Goal: Task Accomplishment & Management: Manage account settings

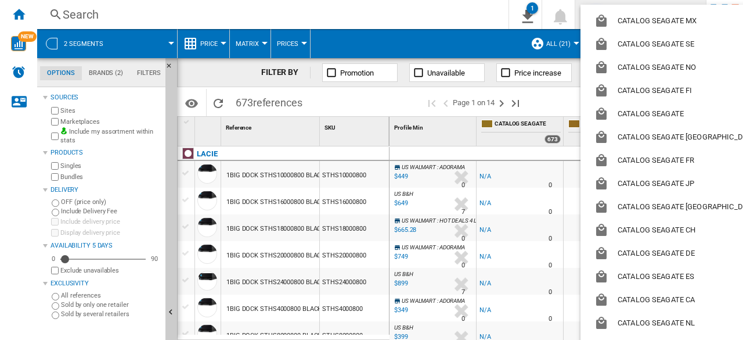
click at [477, 5] on md-backdrop at bounding box center [371, 170] width 743 height 340
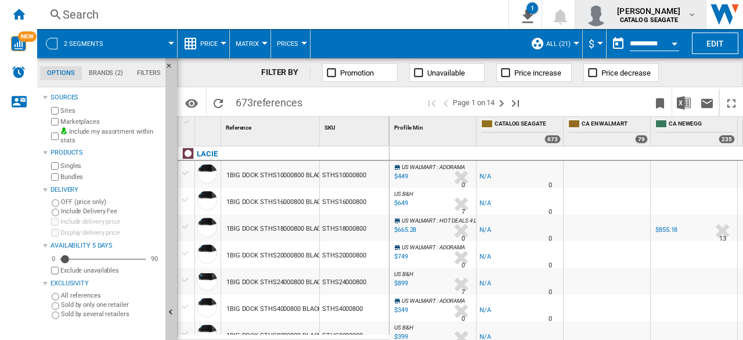
click at [684, 14] on div "kok hua tan CATALOG SEAGATE" at bounding box center [650, 14] width 75 height 19
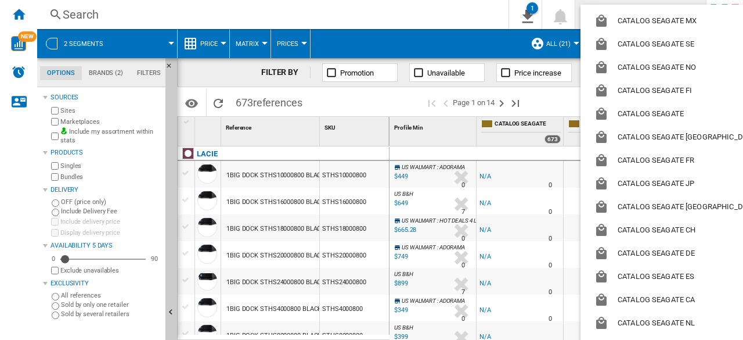
click at [480, 13] on md-backdrop at bounding box center [371, 170] width 743 height 340
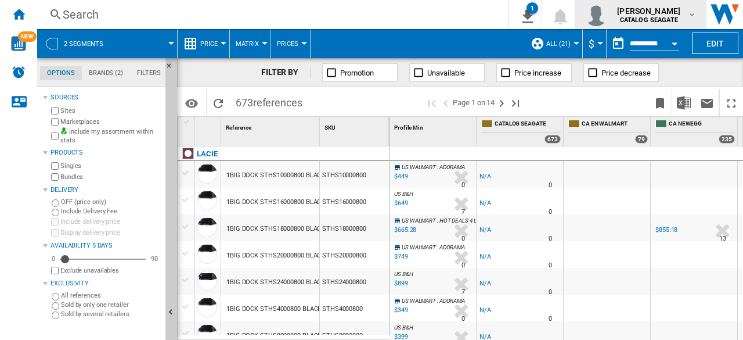
click at [693, 20] on div "kok hua tan CATALOG SEAGATE" at bounding box center [641, 14] width 112 height 23
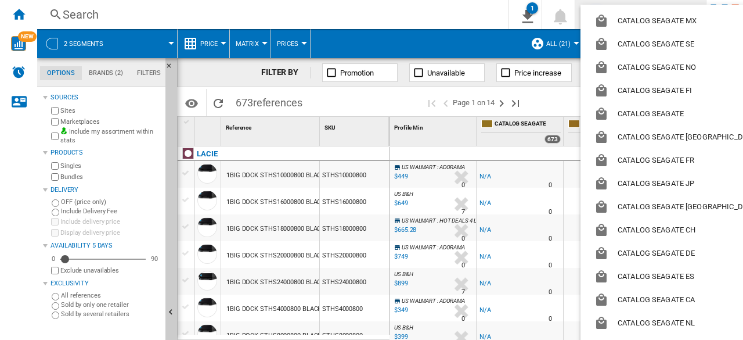
click at [454, 14] on md-backdrop at bounding box center [371, 170] width 743 height 340
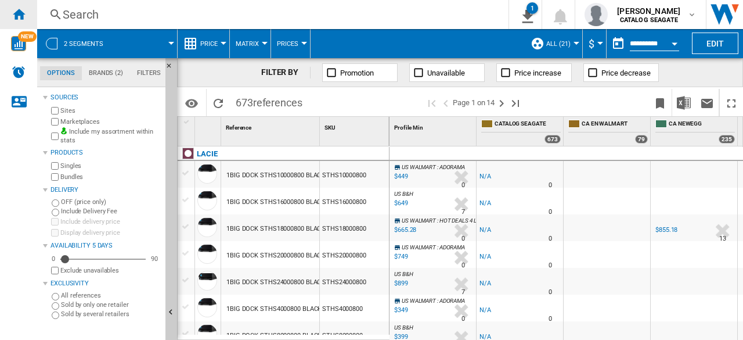
click at [22, 18] on ng-md-icon "Home" at bounding box center [19, 14] width 14 height 14
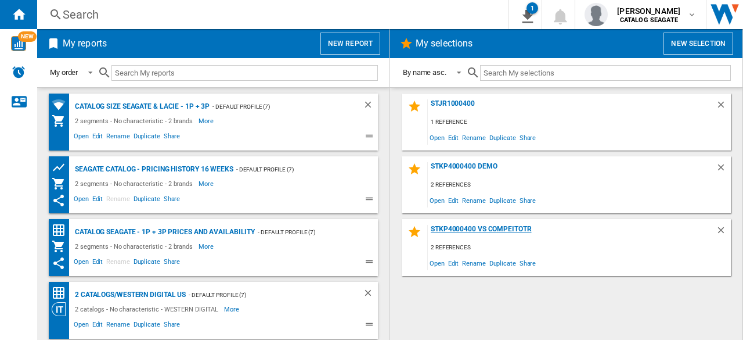
click at [475, 228] on div "STKP4000400 vs compeitotr" at bounding box center [572, 233] width 288 height 16
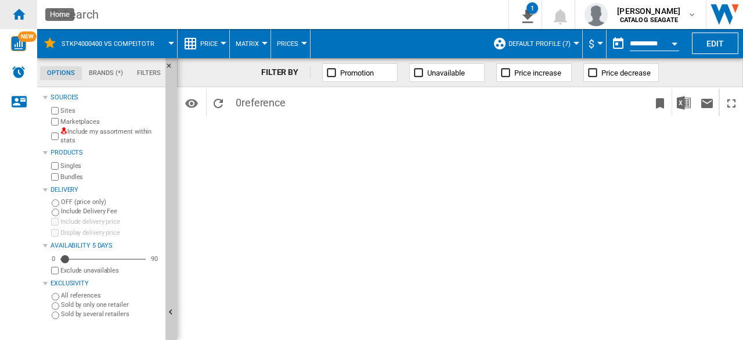
click at [23, 18] on ng-md-icon "Home" at bounding box center [19, 14] width 14 height 14
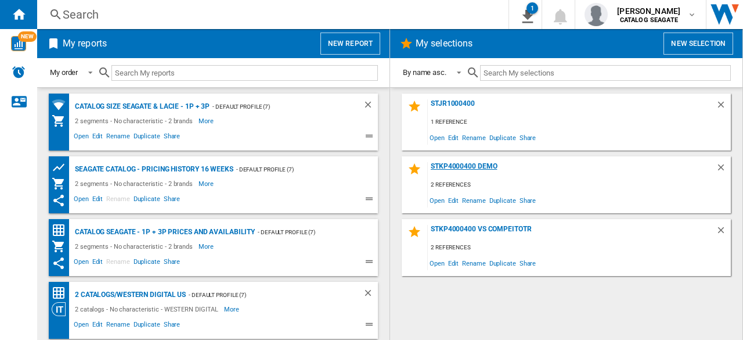
click at [470, 163] on div "STKP4000400 Demo" at bounding box center [572, 170] width 288 height 16
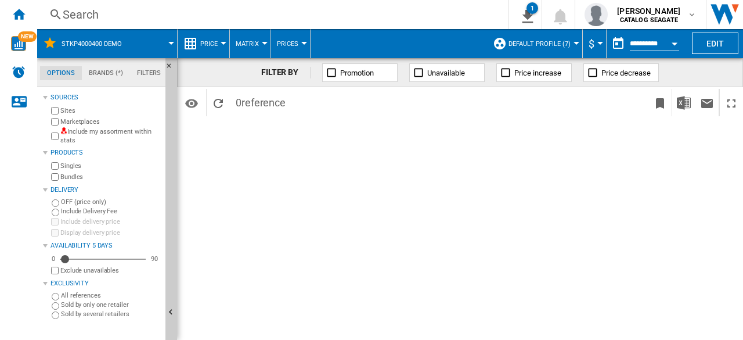
click at [82, 16] on div "Search" at bounding box center [271, 14] width 416 height 16
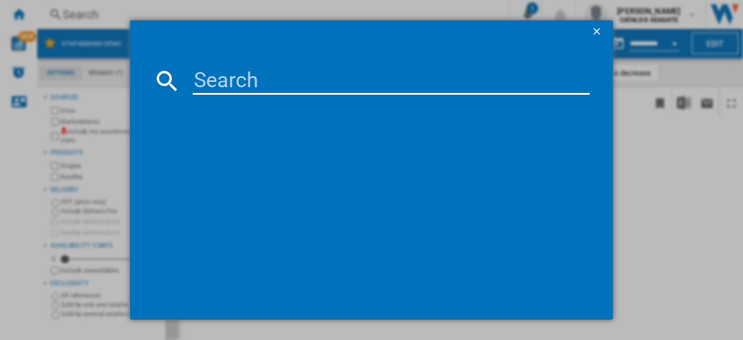
click at [236, 85] on input at bounding box center [391, 81] width 397 height 28
type input "wd"
click at [113, 118] on div "wd" at bounding box center [371, 170] width 743 height 340
click at [600, 34] on ng-md-icon "getI18NText('BUTTONS.CLOSE_DIALOG')" at bounding box center [598, 33] width 14 height 14
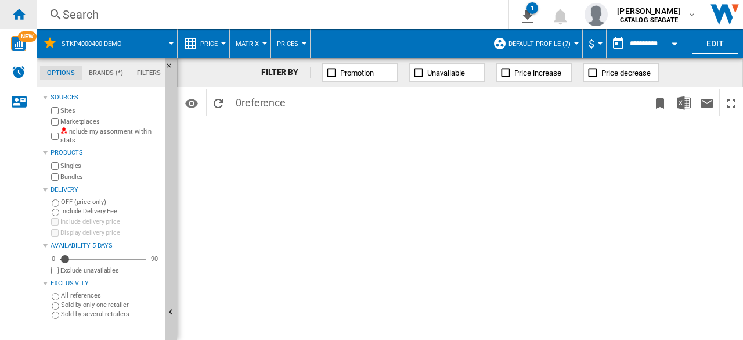
click at [24, 11] on ng-md-icon "Home" at bounding box center [19, 14] width 14 height 14
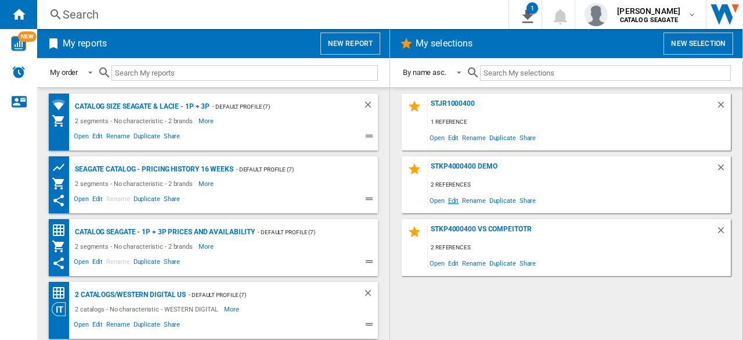
click at [448, 201] on span "Edit" at bounding box center [453, 200] width 15 height 16
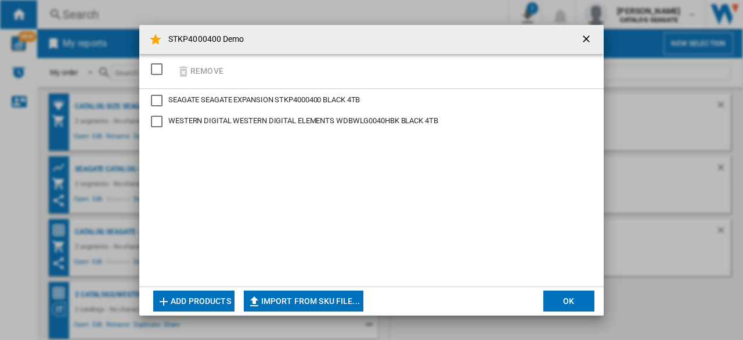
click at [233, 69] on div "Remove" at bounding box center [371, 71] width 464 height 35
click at [156, 95] on div "SEAGATE EXPANSION STKP4000400 BLACK 4TB" at bounding box center [157, 101] width 12 height 12
click at [153, 117] on div "WESTERN DIGITAL ELEMENTS WDBWLG0040HBK BLACK 4TB" at bounding box center [157, 122] width 12 height 12
click at [570, 304] on button "OK" at bounding box center [568, 300] width 51 height 21
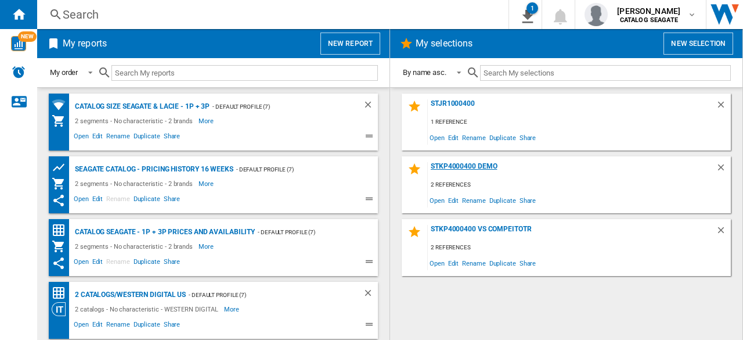
click at [477, 168] on div "STKP4000400 Demo" at bounding box center [572, 170] width 288 height 16
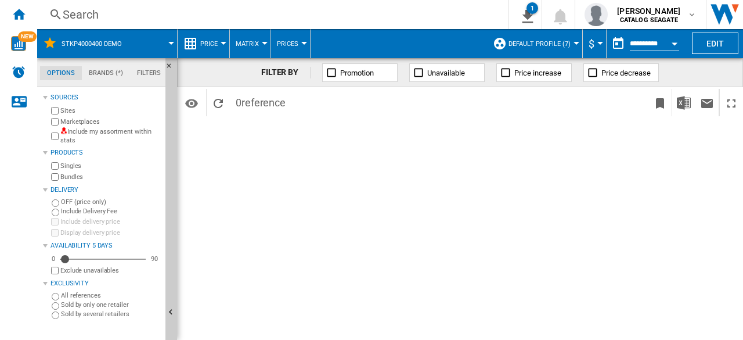
click at [553, 44] on span "Default profile (7)" at bounding box center [540, 44] width 62 height 8
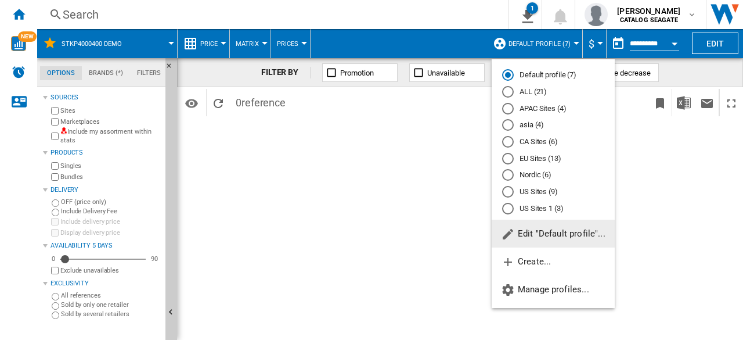
click at [531, 97] on md-radio-button "ALL (21)" at bounding box center [553, 92] width 102 height 11
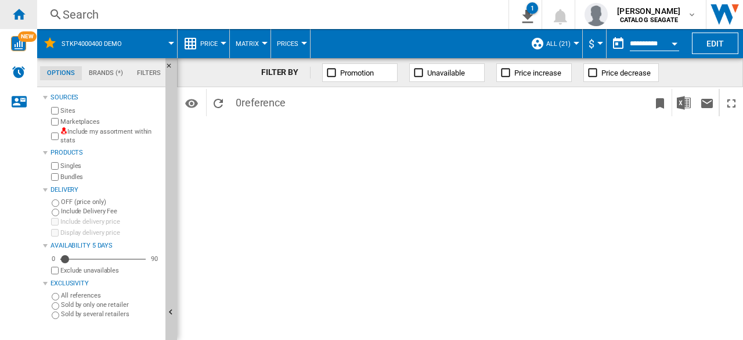
click at [15, 20] on ng-md-icon "Home" at bounding box center [19, 14] width 14 height 14
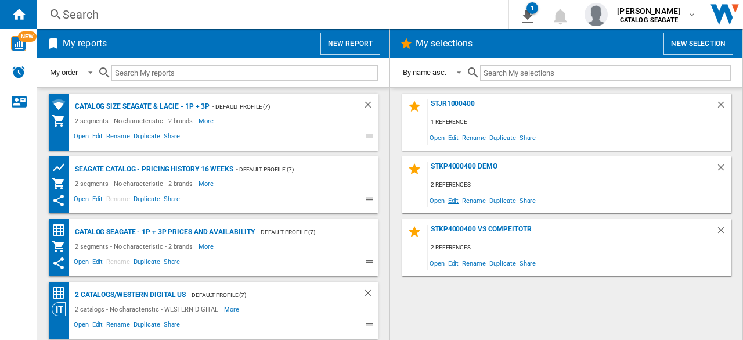
click at [456, 203] on span "Edit" at bounding box center [453, 200] width 15 height 16
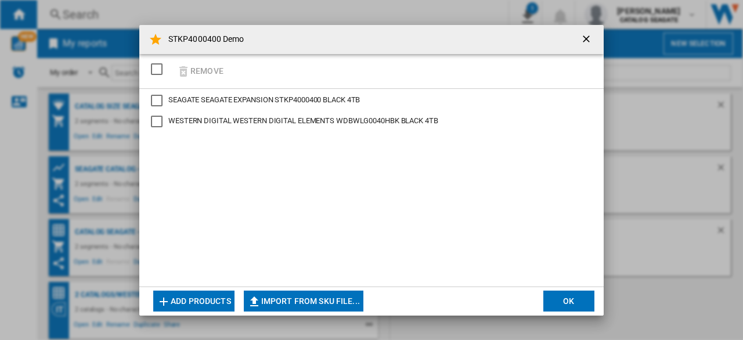
click at [231, 70] on div "Remove" at bounding box center [371, 71] width 464 height 35
click at [219, 300] on button "Add products" at bounding box center [193, 300] width 81 height 21
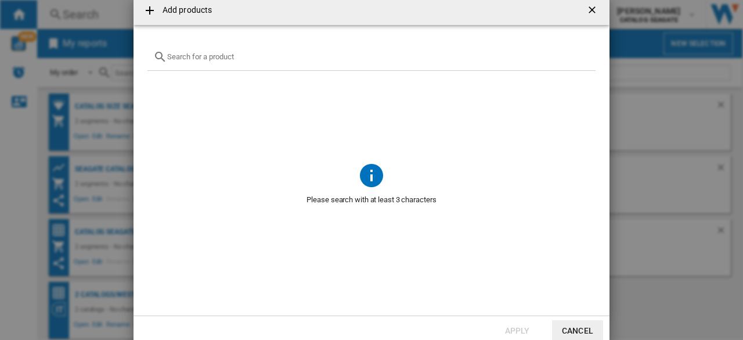
click at [203, 61] on div at bounding box center [371, 57] width 448 height 27
drag, startPoint x: 211, startPoint y: 56, endPoint x: 143, endPoint y: 56, distance: 67.9
click at [143, 56] on md-dialog-content "wd black No reference matches your query" at bounding box center [372, 170] width 476 height 290
type input "wd black"
click at [218, 93] on span at bounding box center [371, 116] width 448 height 90
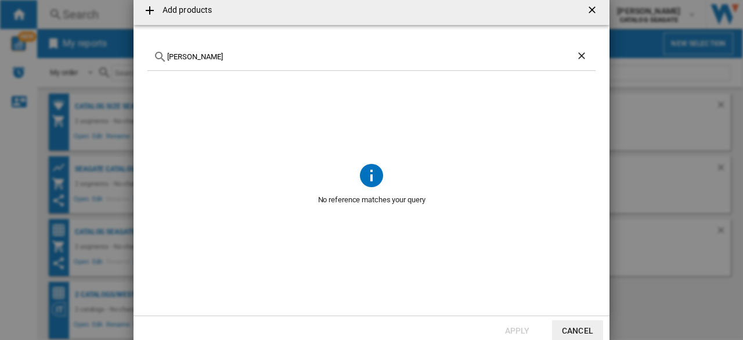
click at [150, 10] on ng-md-icon at bounding box center [150, 10] width 14 height 14
click at [147, 13] on ng-md-icon at bounding box center [150, 10] width 14 height 14
click at [148, 11] on ng-md-icon at bounding box center [150, 10] width 14 height 14
click at [593, 10] on ng-md-icon "getI18NText('BUTTONS.CLOSE_DIALOG')" at bounding box center [593, 11] width 14 height 14
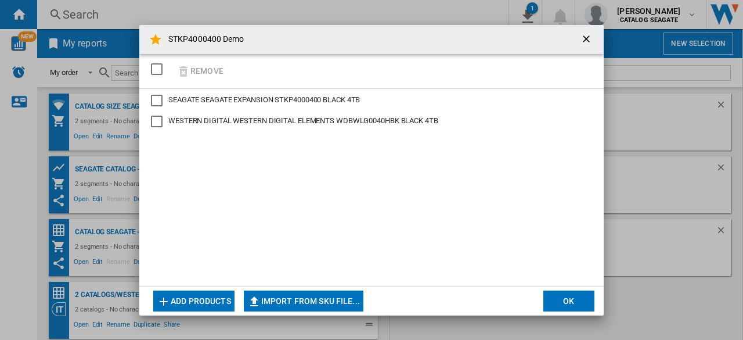
click at [213, 301] on button "Add products" at bounding box center [193, 300] width 81 height 21
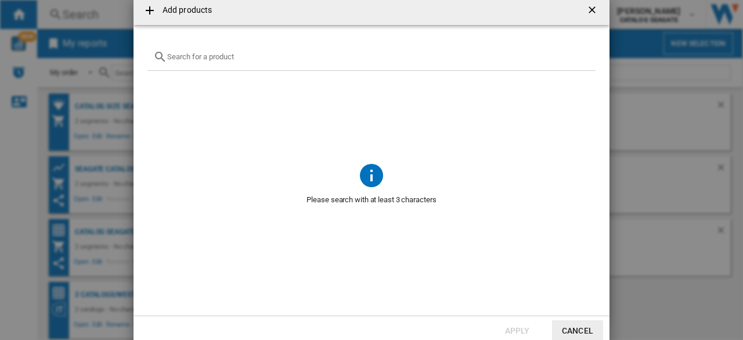
scroll to position [1, 0]
click at [217, 61] on div "Add products ..." at bounding box center [371, 56] width 448 height 27
click at [219, 53] on input "Add products ..." at bounding box center [378, 56] width 423 height 9
click at [202, 55] on input "elements" at bounding box center [371, 56] width 409 height 9
type input "element"
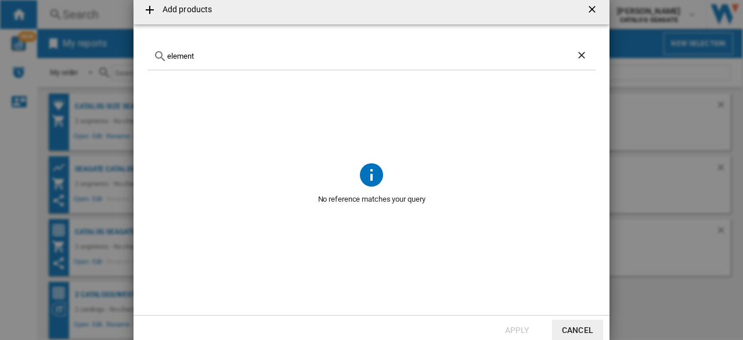
click at [590, 8] on ng-md-icon "getI18NText('BUTTONS.CLOSE_DIALOG')" at bounding box center [593, 10] width 14 height 14
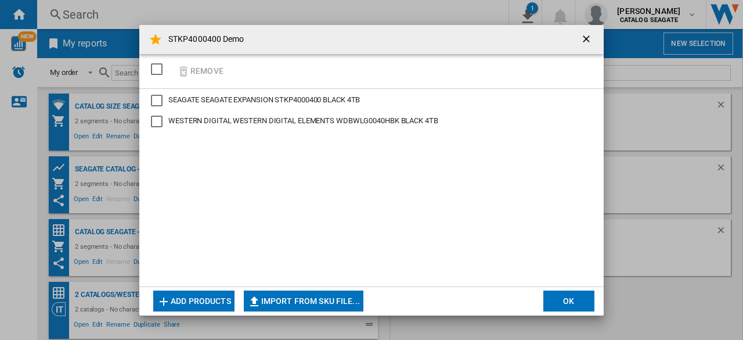
click at [159, 102] on div "SEAGATE EXPANSION STKP4000400 BLACK 4TB" at bounding box center [157, 101] width 12 height 12
click at [160, 123] on div "WESTERN DIGITAL ELEMENTS WDBWLG0040HBK BLACK 4TB" at bounding box center [157, 122] width 12 height 12
click at [567, 302] on button "OK" at bounding box center [568, 300] width 51 height 21
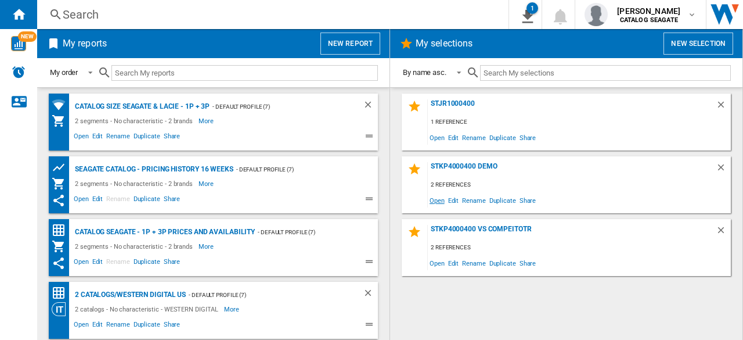
click at [441, 200] on span "Open" at bounding box center [437, 200] width 19 height 16
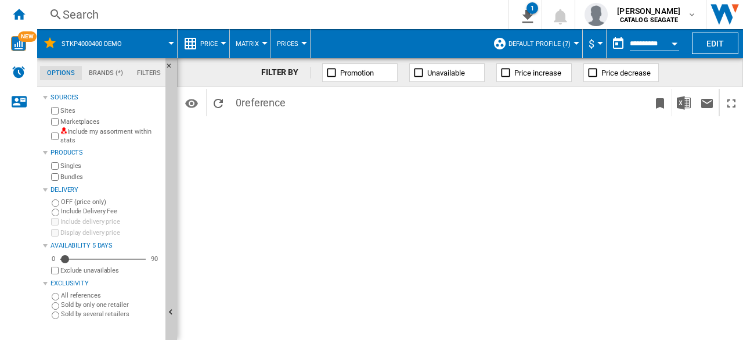
click at [77, 14] on div "Search" at bounding box center [271, 14] width 416 height 16
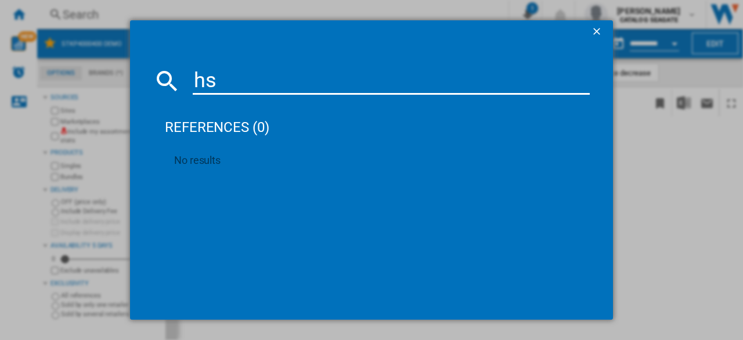
type input "h"
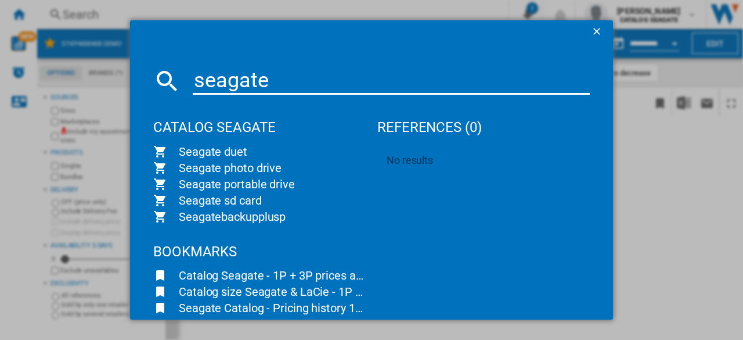
type input "seagate"
click at [694, 204] on div "seagate CATALOG SEAGATE Seagate duet Seagate photo drive Seagate portable drive…" at bounding box center [371, 170] width 743 height 340
click at [143, 12] on div "seagate CATALOG SEAGATE Seagate duet Seagate photo drive Seagate portable drive…" at bounding box center [371, 170] width 743 height 340
click at [594, 35] on ng-md-icon "getI18NText('BUTTONS.CLOSE_DIALOG')" at bounding box center [598, 33] width 14 height 14
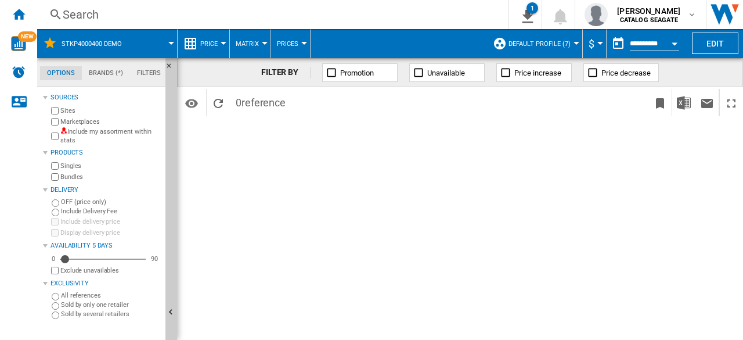
click at [170, 46] on span at bounding box center [154, 43] width 33 height 29
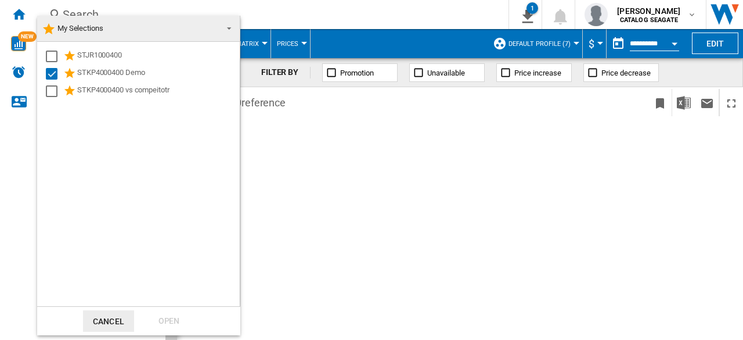
click at [386, 177] on md-backdrop at bounding box center [371, 170] width 743 height 340
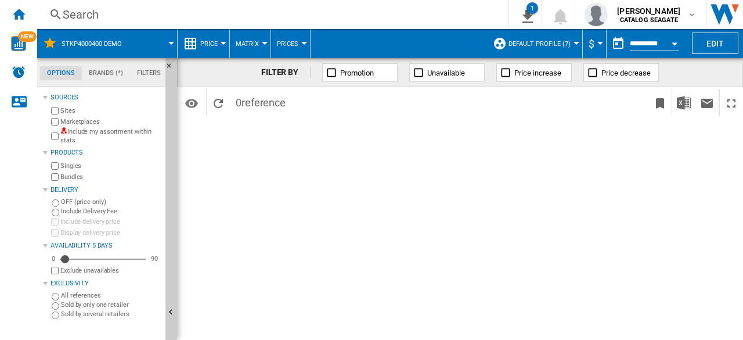
click at [170, 45] on span at bounding box center [154, 43] width 33 height 29
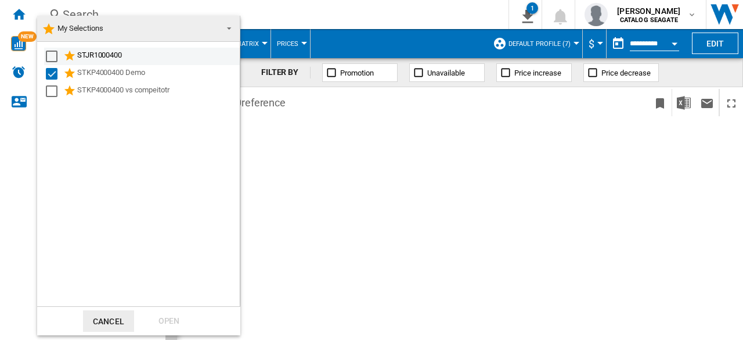
click at [58, 56] on md-checkbox "Select" at bounding box center [54, 56] width 17 height 14
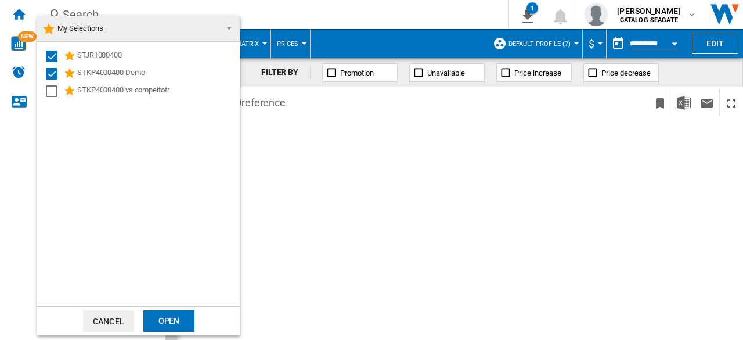
click at [172, 318] on div "Open" at bounding box center [168, 320] width 51 height 21
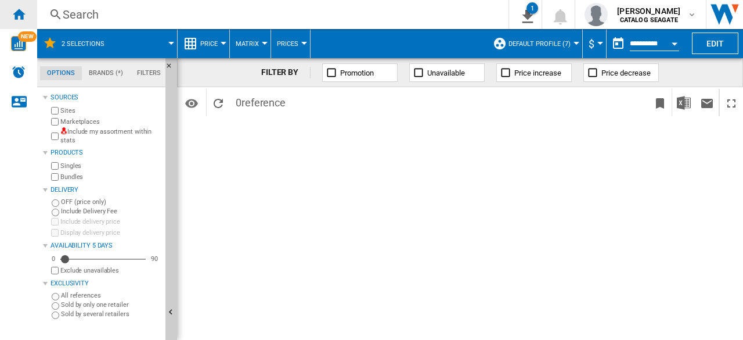
click at [15, 16] on ng-md-icon "Home" at bounding box center [19, 14] width 14 height 14
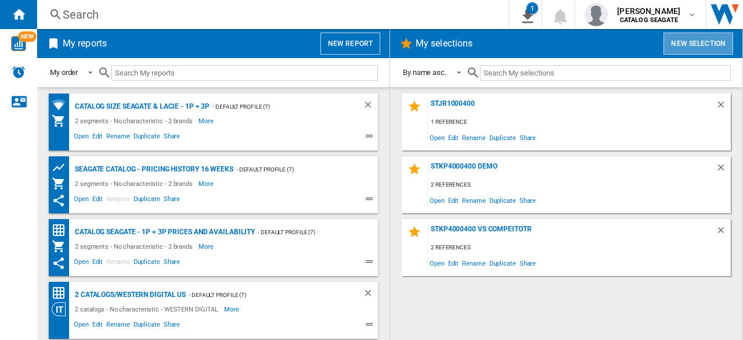
click at [694, 45] on button "New selection" at bounding box center [699, 44] width 70 height 22
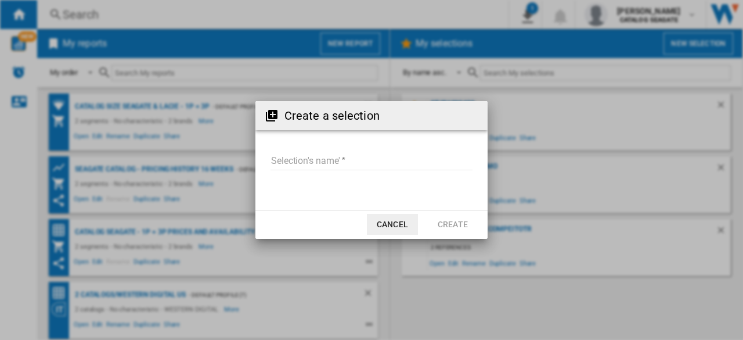
click at [353, 167] on input "Selection's name'" at bounding box center [372, 161] width 202 height 17
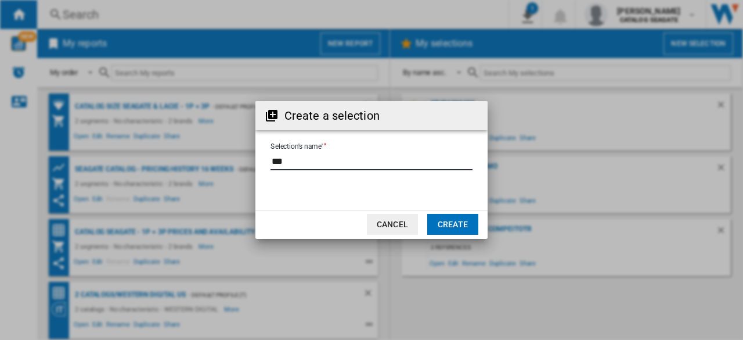
type input "***"
click at [462, 226] on button "Create" at bounding box center [452, 224] width 51 height 21
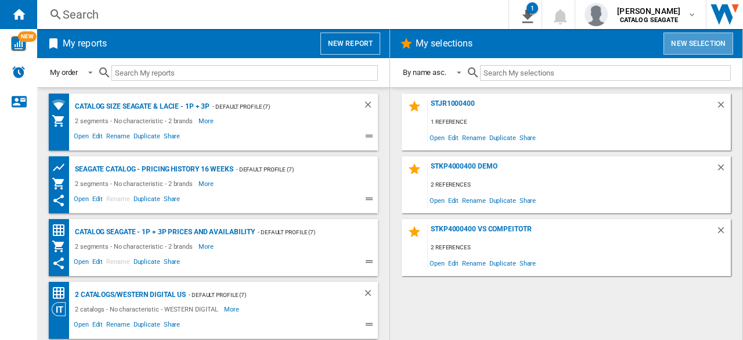
click at [692, 46] on button "New selection" at bounding box center [699, 44] width 70 height 22
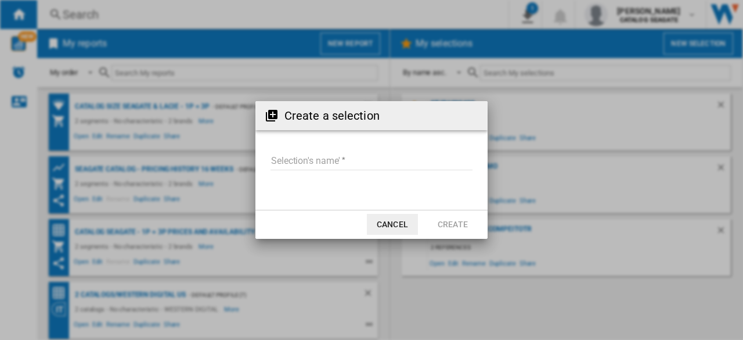
click at [375, 168] on input "Selection's name'" at bounding box center [372, 161] width 202 height 17
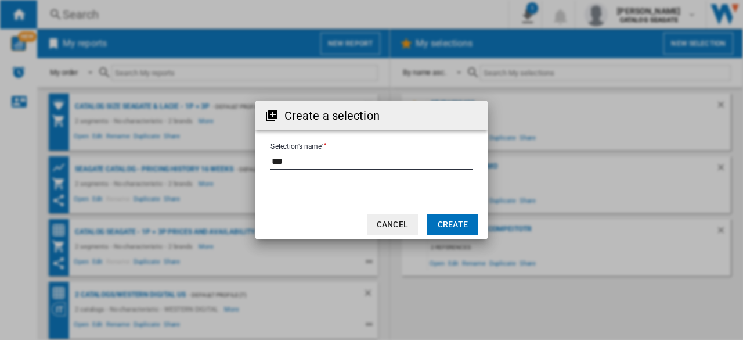
type input "***"
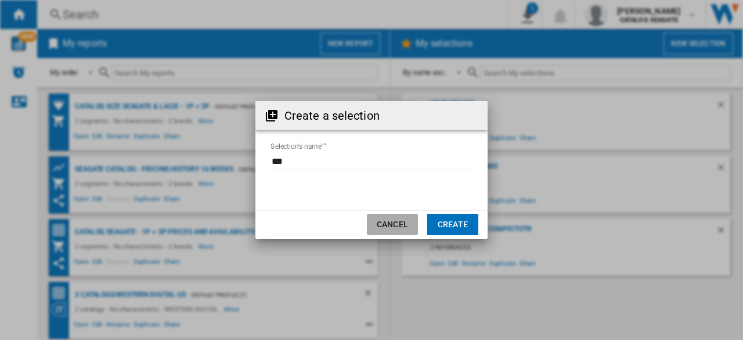
click at [388, 224] on button "Cancel" at bounding box center [392, 224] width 51 height 21
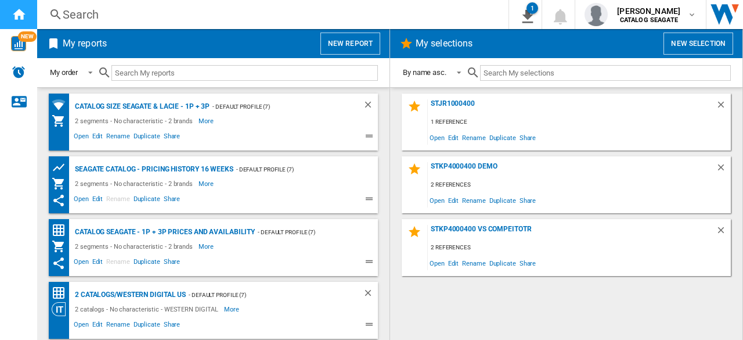
click at [26, 19] on div "Home" at bounding box center [18, 14] width 37 height 29
click at [98, 45] on h2 "My reports" at bounding box center [84, 44] width 49 height 22
click at [348, 44] on button "New report" at bounding box center [350, 44] width 60 height 22
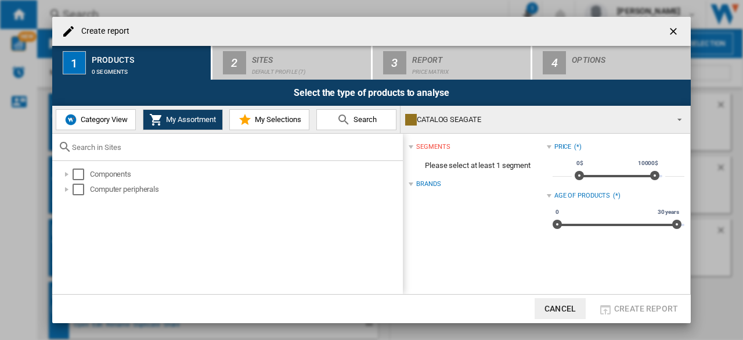
click at [296, 123] on span "My Selections" at bounding box center [276, 119] width 49 height 9
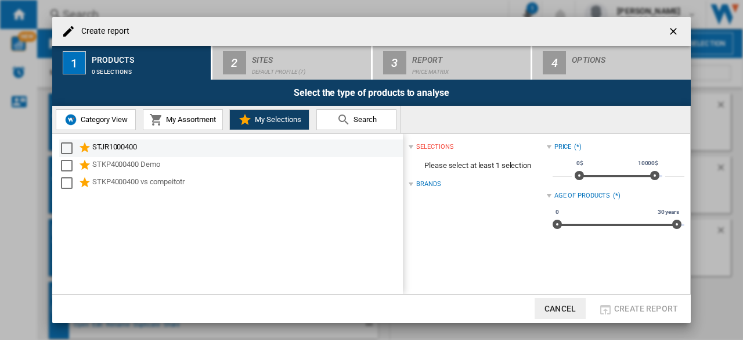
click at [71, 150] on div "Select" at bounding box center [67, 148] width 12 height 12
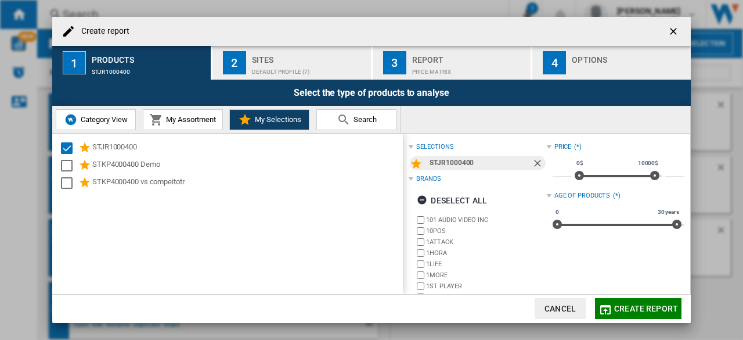
click at [638, 310] on span "Create report" at bounding box center [646, 308] width 64 height 9
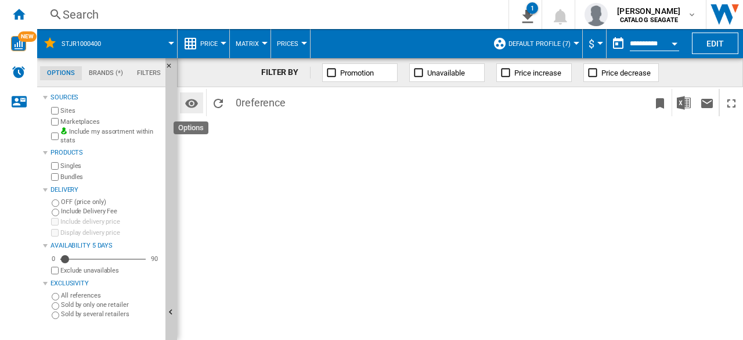
click at [190, 103] on md-icon "Options" at bounding box center [192, 103] width 14 height 14
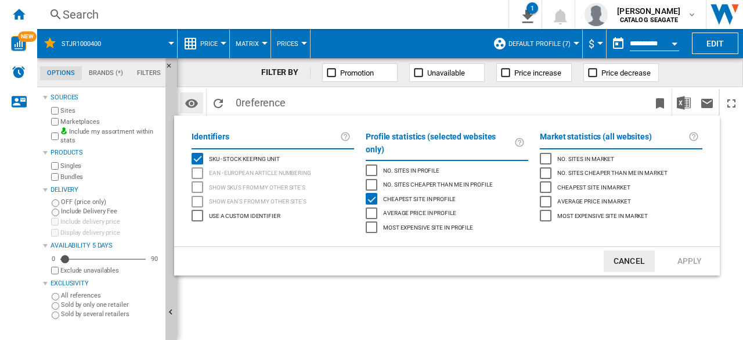
click at [190, 103] on md-backdrop at bounding box center [371, 170] width 743 height 340
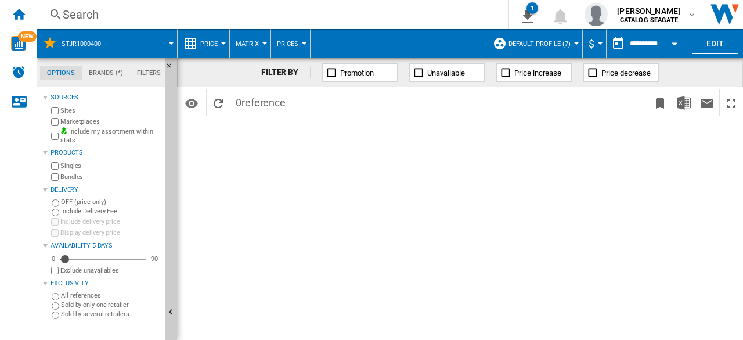
click at [123, 132] on label "Include my assortment within stats" at bounding box center [110, 136] width 100 height 18
click at [23, 12] on ng-md-icon "Home" at bounding box center [19, 14] width 14 height 14
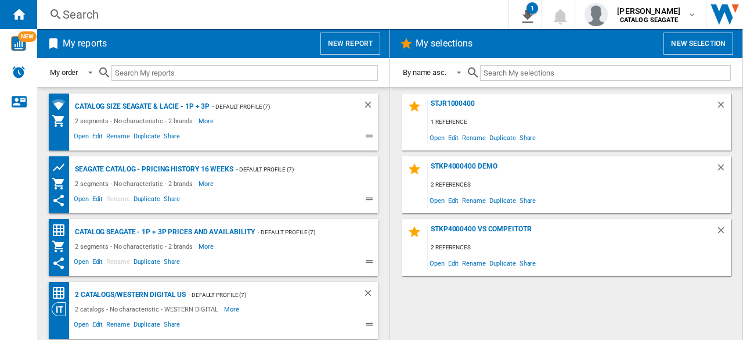
click at [446, 39] on h2 "My selections" at bounding box center [444, 44] width 62 height 22
click at [698, 37] on button "New selection" at bounding box center [699, 44] width 70 height 22
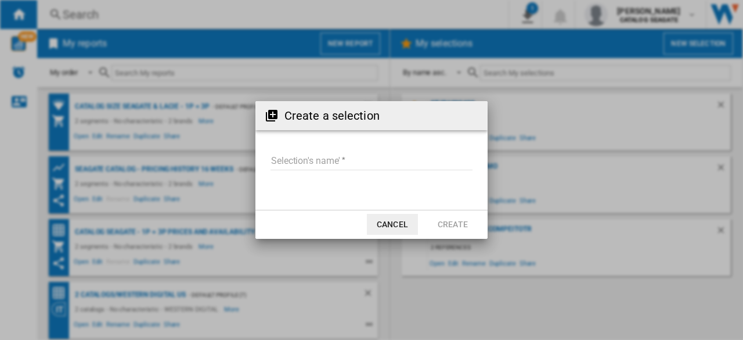
click at [358, 154] on input "Selection's name'" at bounding box center [372, 161] width 202 height 17
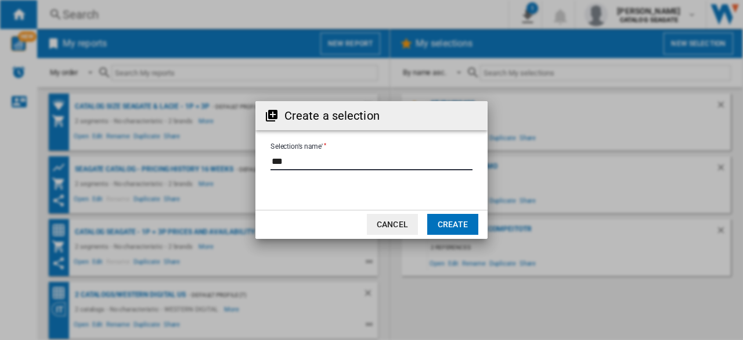
type input "***"
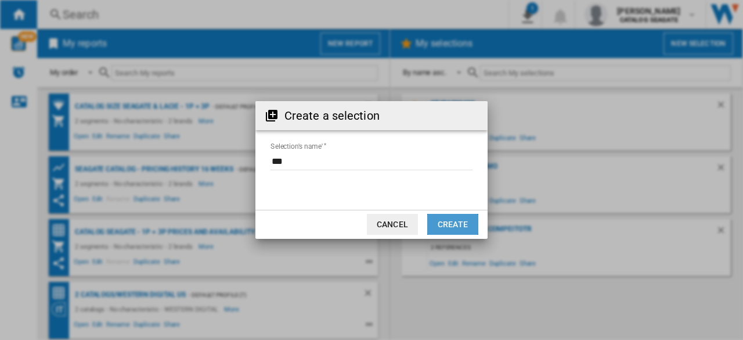
click at [461, 228] on button "Create" at bounding box center [452, 224] width 51 height 21
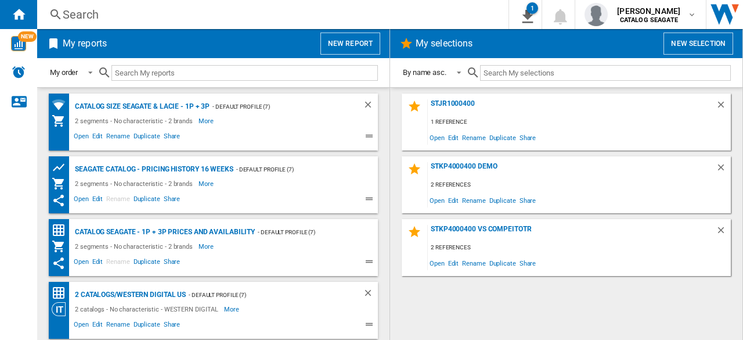
click at [451, 312] on div "STJR1000400 1 reference Open Edit Rename Duplicate Share STKP4000400 Demo 2 ref…" at bounding box center [566, 213] width 329 height 240
click at [453, 264] on span "Edit" at bounding box center [453, 263] width 15 height 16
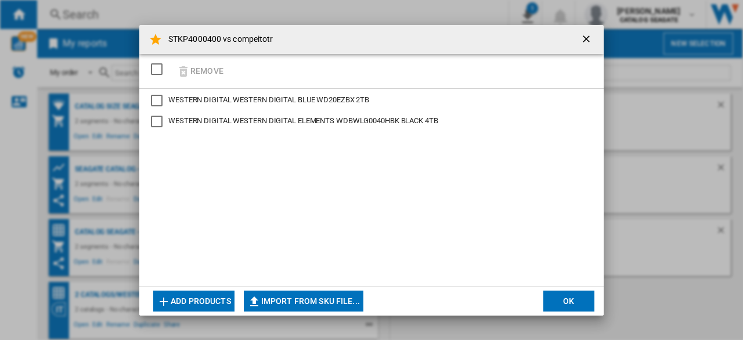
click at [162, 105] on div "WESTERN DIGITAL BLUE WD20EZBX 2TB" at bounding box center [157, 101] width 12 height 12
click at [161, 117] on div "WESTERN DIGITAL ELEMENTS WDBWLG0040HBK BLACK 4TB" at bounding box center [157, 122] width 12 height 12
click at [575, 300] on button "OK" at bounding box center [568, 300] width 51 height 21
